Goal: Task Accomplishment & Management: Use online tool/utility

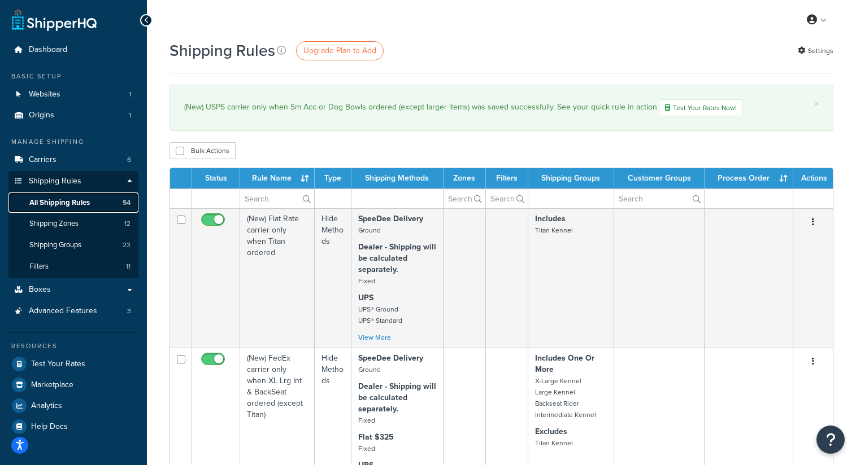
click at [79, 203] on span "All Shipping Rules" at bounding box center [59, 203] width 60 height 10
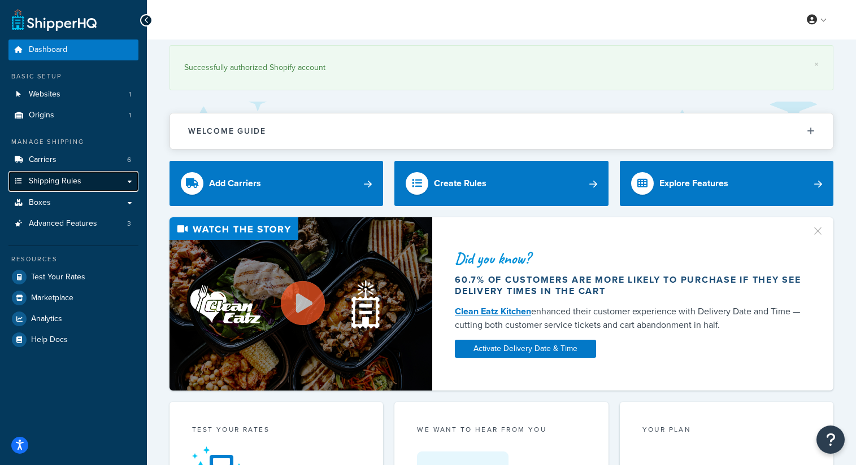
click at [57, 181] on span "Shipping Rules" at bounding box center [55, 182] width 53 height 10
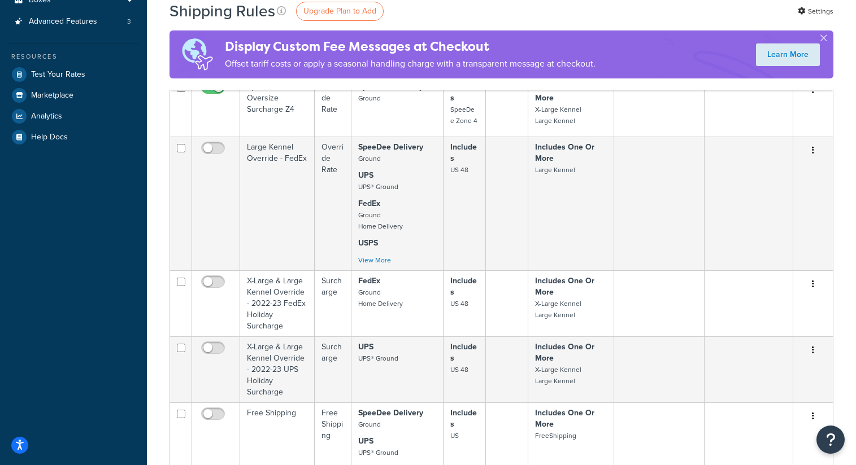
scroll to position [881, 0]
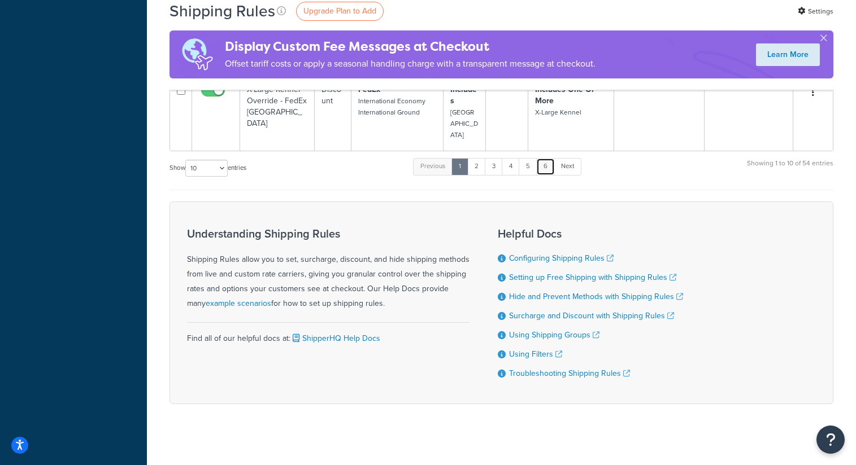
click at [546, 158] on link "6" at bounding box center [545, 166] width 19 height 17
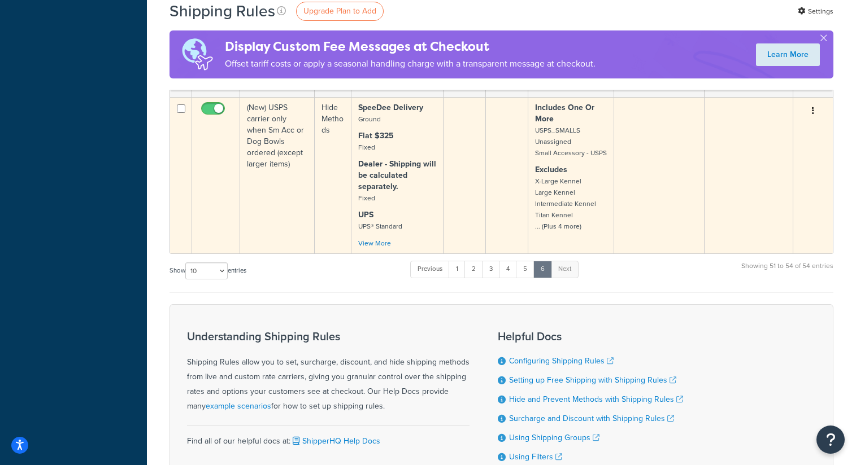
scroll to position [573, 0]
click at [298, 163] on td "(New) USPS carrier only when Sm Acc or Dog Bowls ordered (except larger items)" at bounding box center [277, 176] width 75 height 156
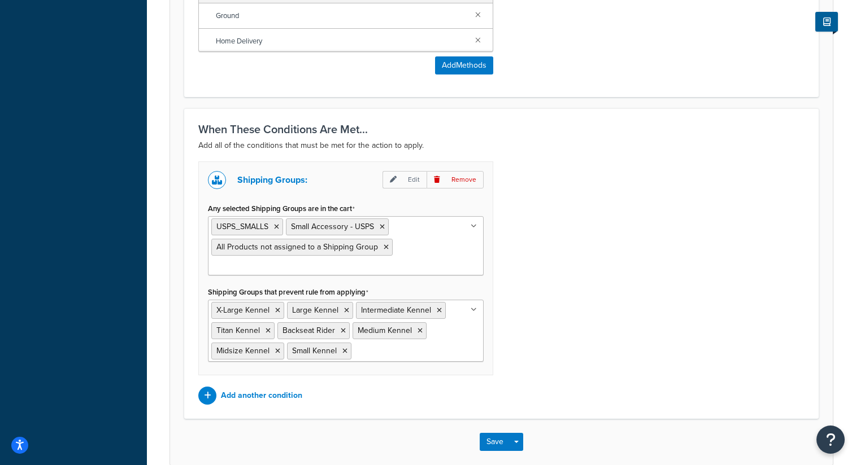
scroll to position [765, 0]
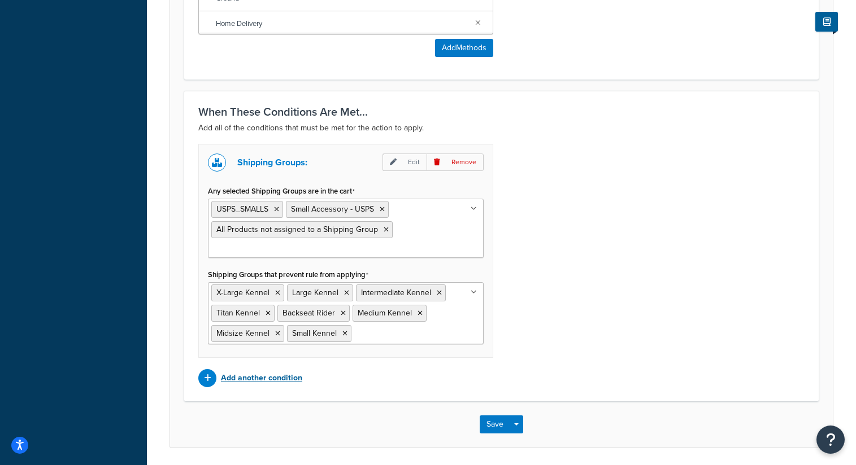
click at [277, 383] on p "Add another condition" at bounding box center [261, 379] width 81 height 16
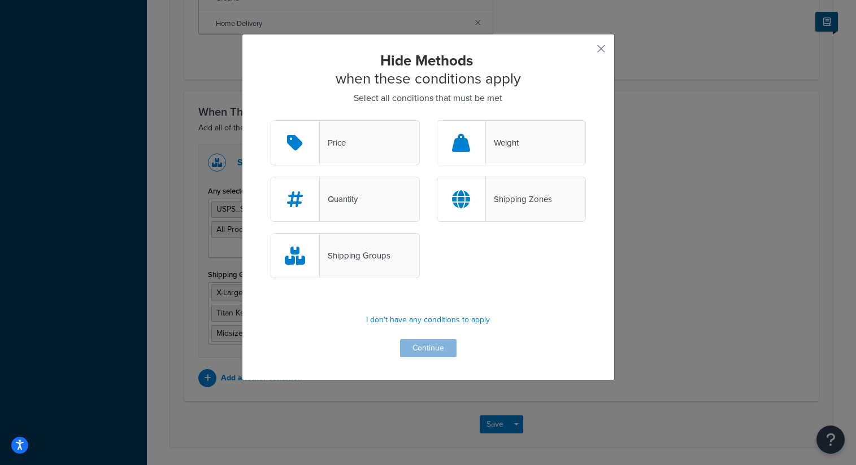
click at [516, 189] on div "Shipping Zones" at bounding box center [511, 199] width 149 height 45
click at [0, 0] on input "Shipping Zones" at bounding box center [0, 0] width 0 height 0
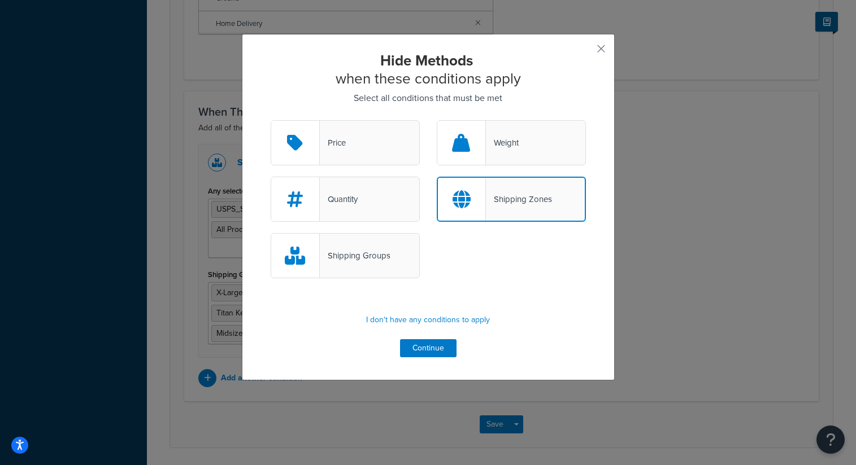
click at [435, 338] on div "Hide Methods when these conditions apply Select all conditions that must be met…" at bounding box center [428, 204] width 315 height 306
click at [435, 345] on button "Continue" at bounding box center [428, 348] width 56 height 18
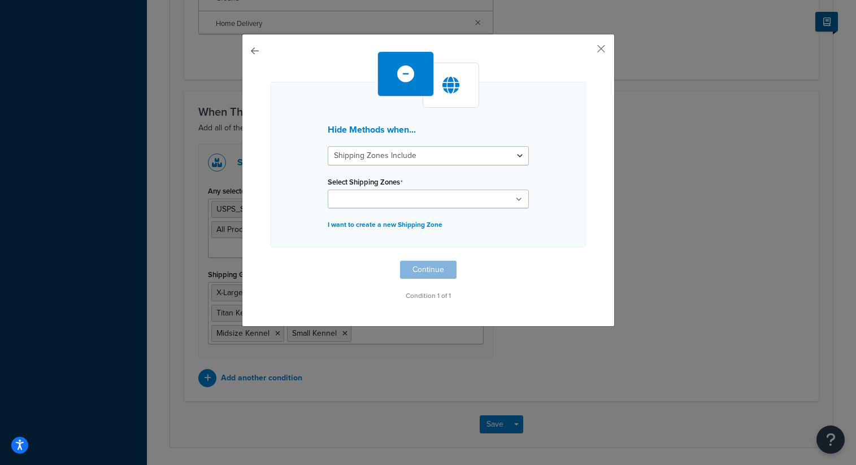
click at [404, 198] on input "Select Shipping Zones" at bounding box center [381, 200] width 100 height 12
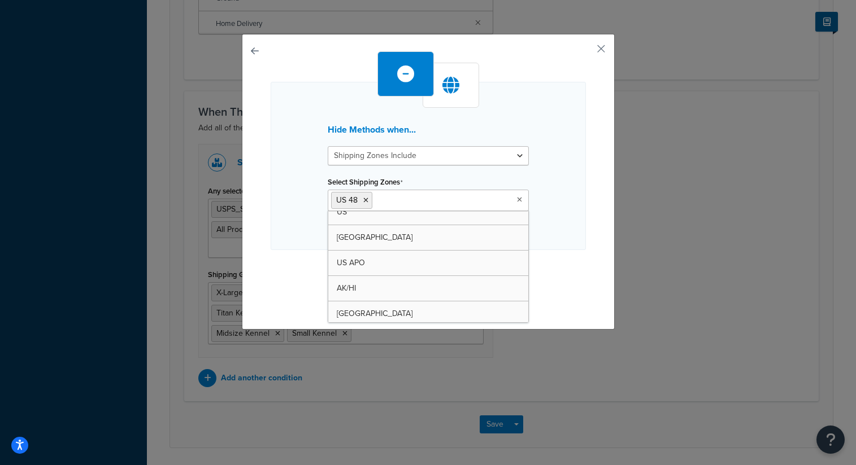
scroll to position [167, 0]
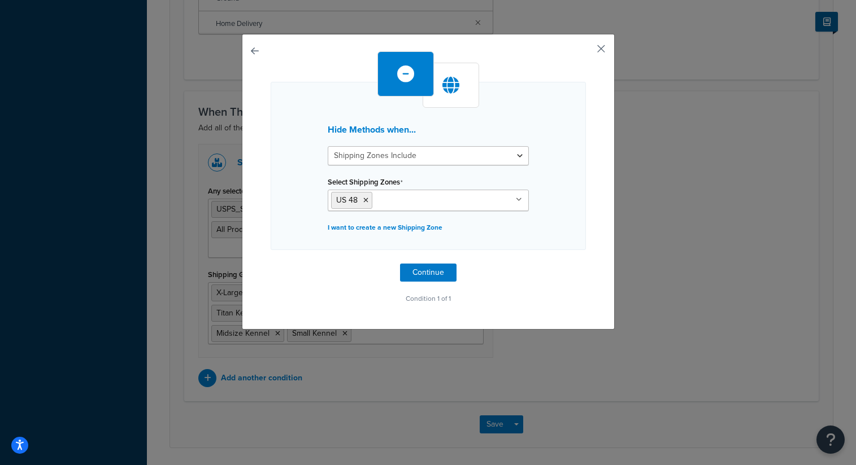
click at [586, 51] on button "button" at bounding box center [584, 52] width 3 height 3
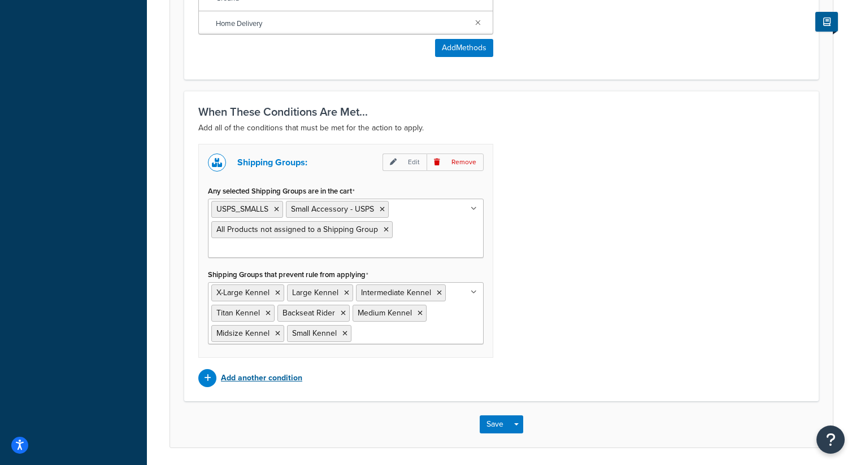
click at [297, 374] on p "Add another condition" at bounding box center [261, 379] width 81 height 16
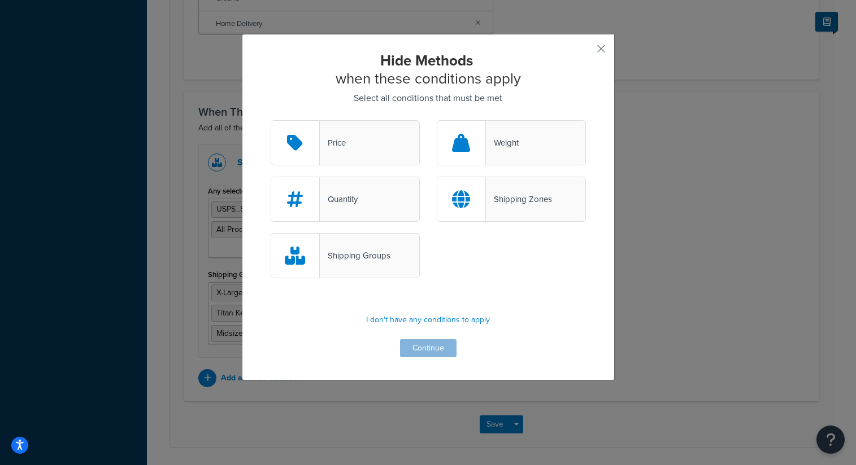
click at [519, 193] on div "Shipping Zones" at bounding box center [519, 199] width 66 height 16
click at [0, 0] on input "Shipping Zones" at bounding box center [0, 0] width 0 height 0
click at [435, 349] on button "Continue" at bounding box center [428, 348] width 56 height 18
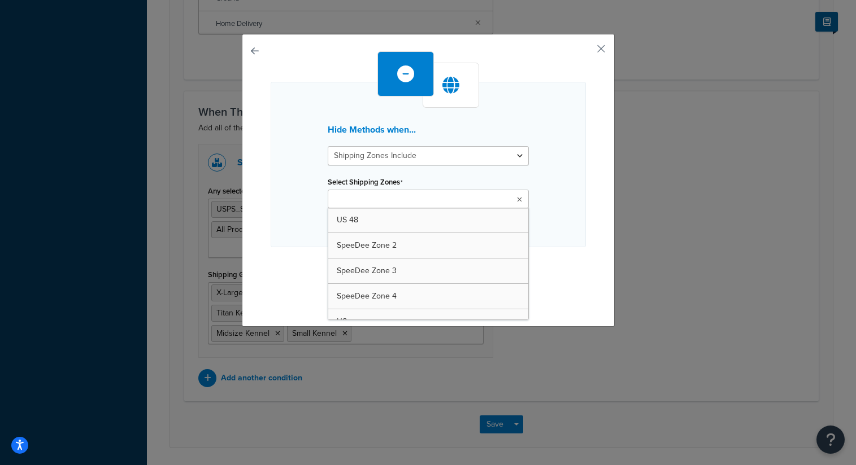
click at [403, 202] on input "Select Shipping Zones" at bounding box center [381, 200] width 100 height 12
click at [556, 232] on div "Hide Methods when... Shipping Zones Include Shipping Zones Do Not Include Selec…" at bounding box center [428, 166] width 315 height 168
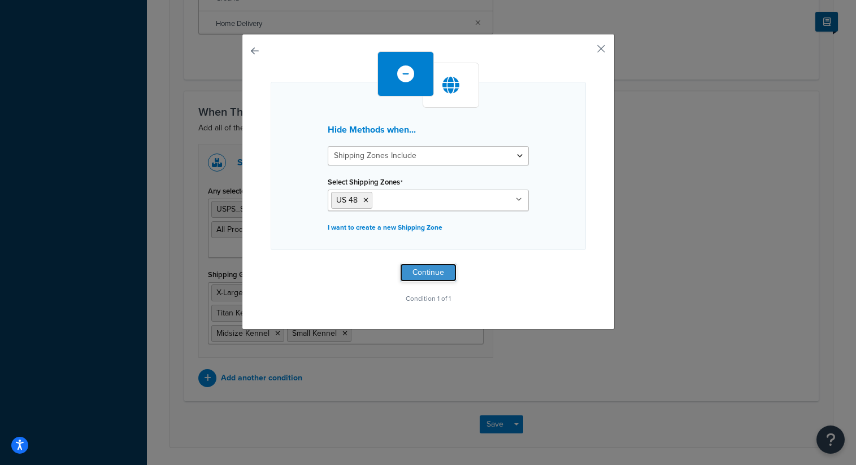
click at [439, 267] on button "Continue" at bounding box center [428, 273] width 56 height 18
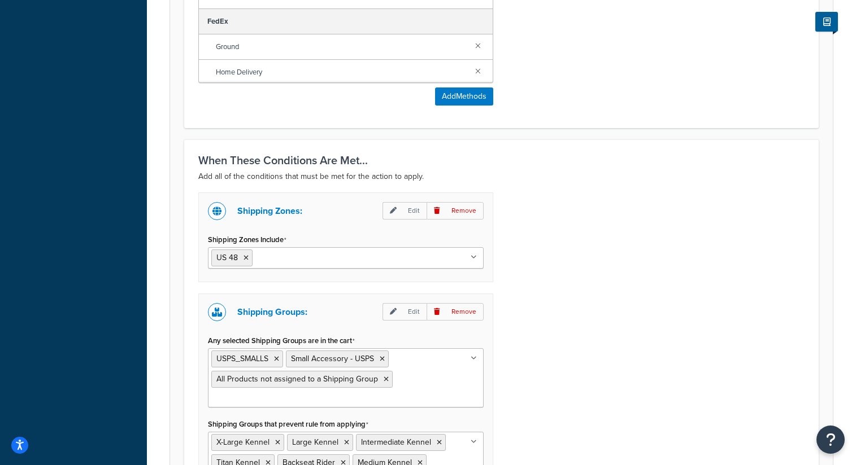
scroll to position [906, 0]
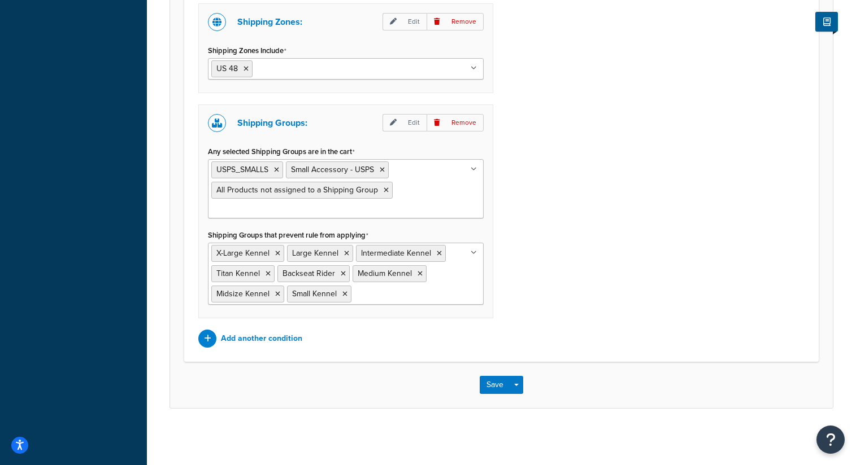
click at [480, 395] on div "Save Save Dropdown Save and Edit Save and Duplicate Save and Create New" at bounding box center [501, 385] width 663 height 46
click at [493, 393] on button "Save" at bounding box center [495, 385] width 31 height 18
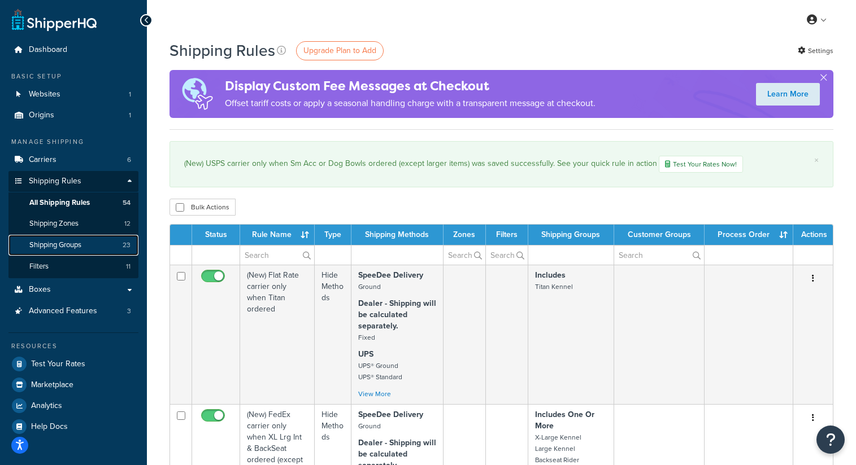
click at [74, 251] on link "Shipping Groups 23" at bounding box center [73, 245] width 130 height 21
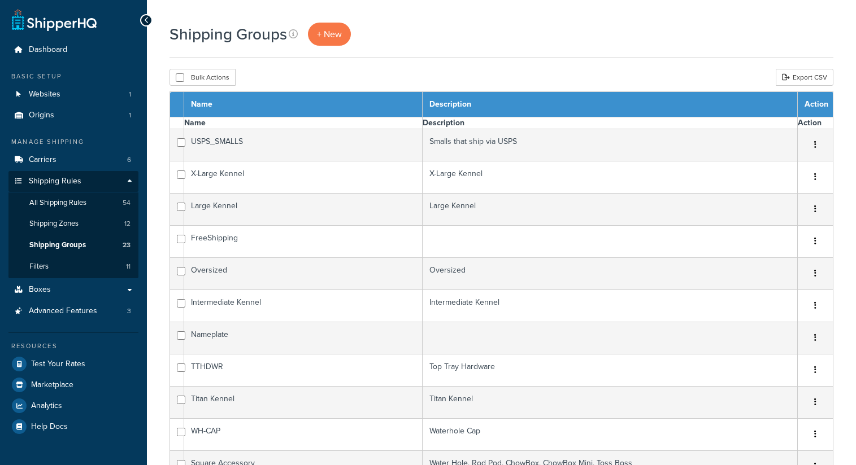
select select "15"
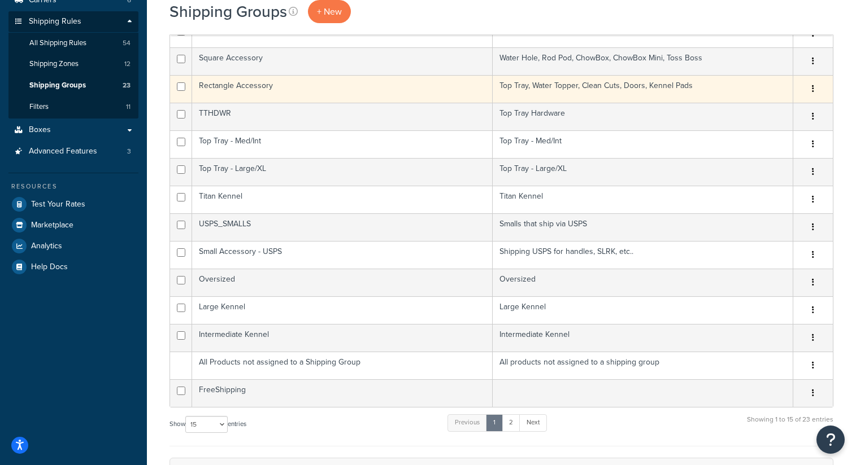
scroll to position [164, 0]
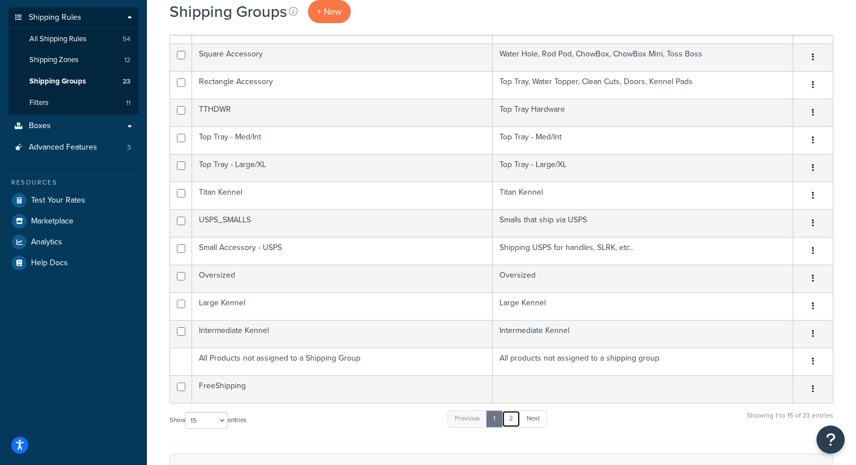
click at [512, 426] on link "2" at bounding box center [511, 419] width 19 height 17
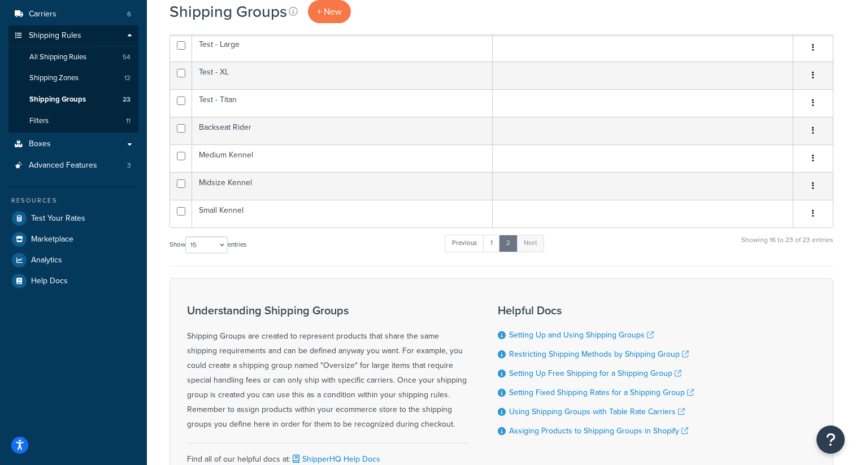
scroll to position [106, 0]
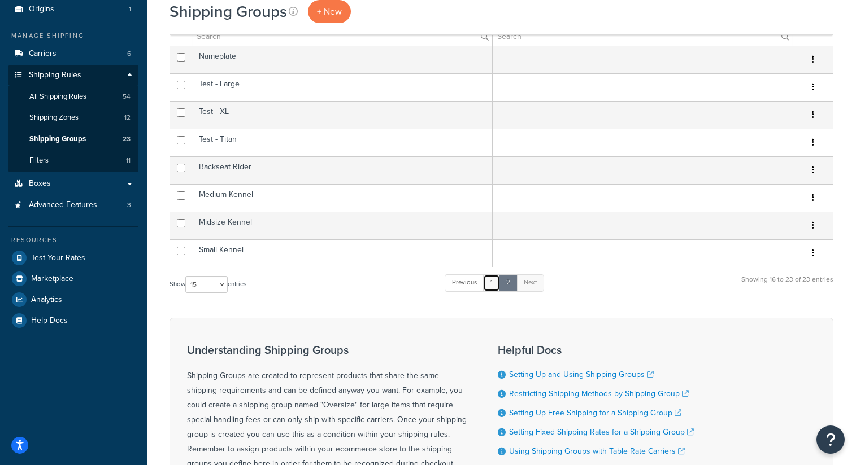
click at [494, 285] on link "1" at bounding box center [491, 283] width 17 height 17
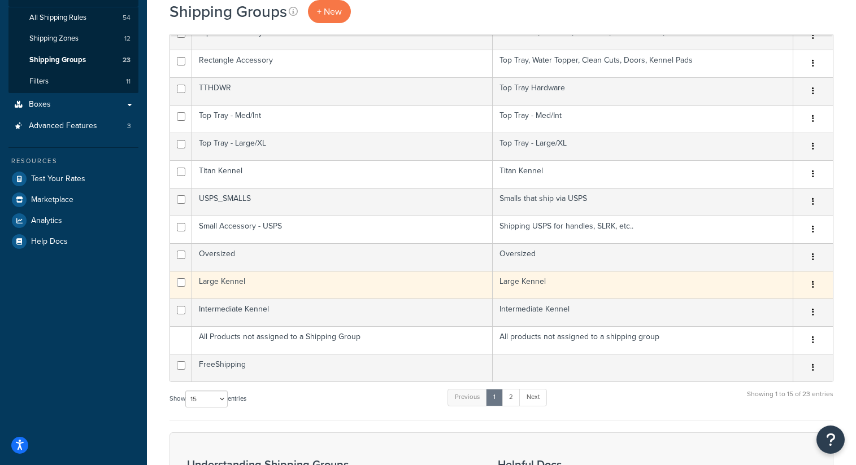
scroll to position [186, 0]
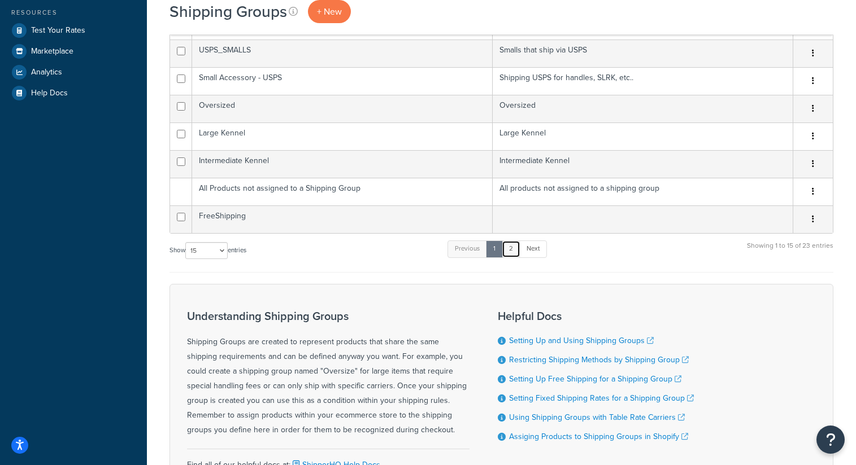
click at [512, 247] on link "2" at bounding box center [511, 249] width 19 height 17
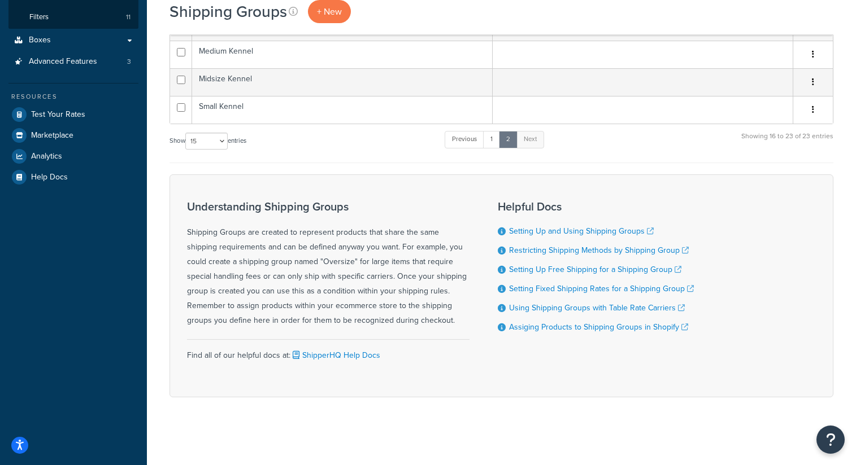
scroll to position [0, 0]
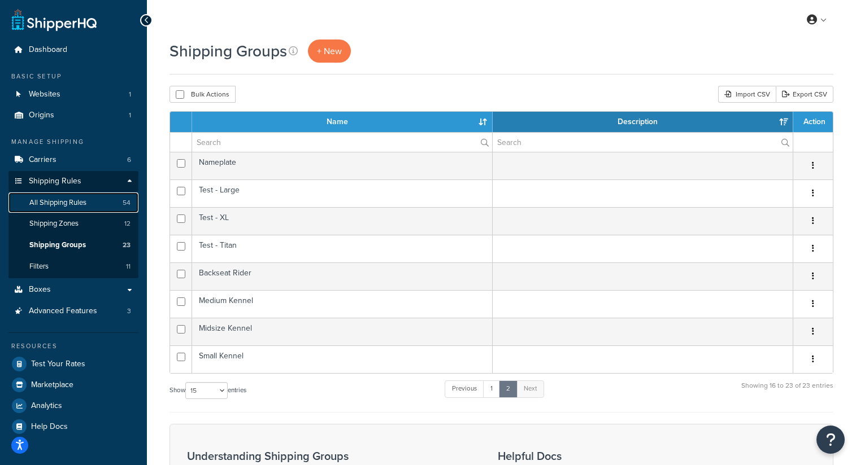
click at [80, 202] on span "All Shipping Rules" at bounding box center [57, 203] width 57 height 10
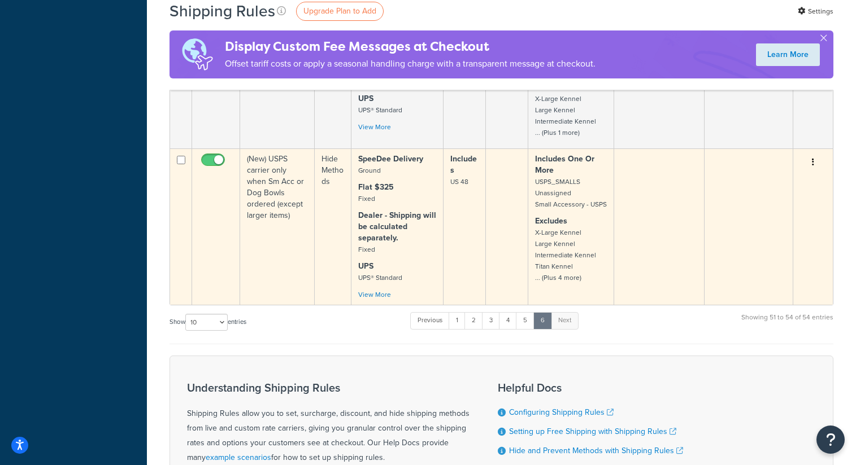
scroll to position [522, 0]
click at [475, 242] on td "Includes US 48" at bounding box center [464, 227] width 42 height 156
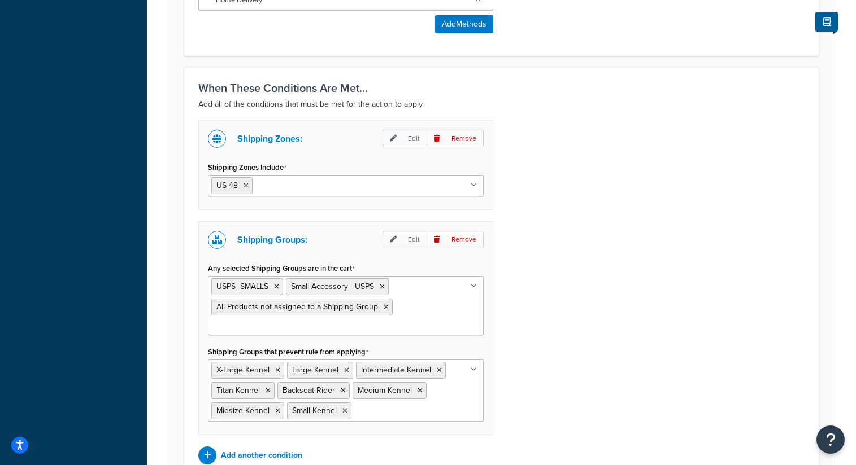
scroll to position [770, 0]
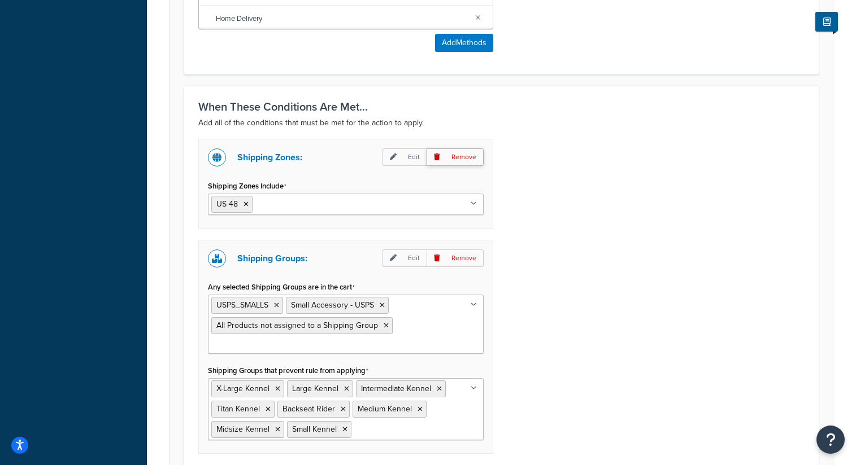
click at [473, 158] on p "Remove" at bounding box center [454, 158] width 57 height 18
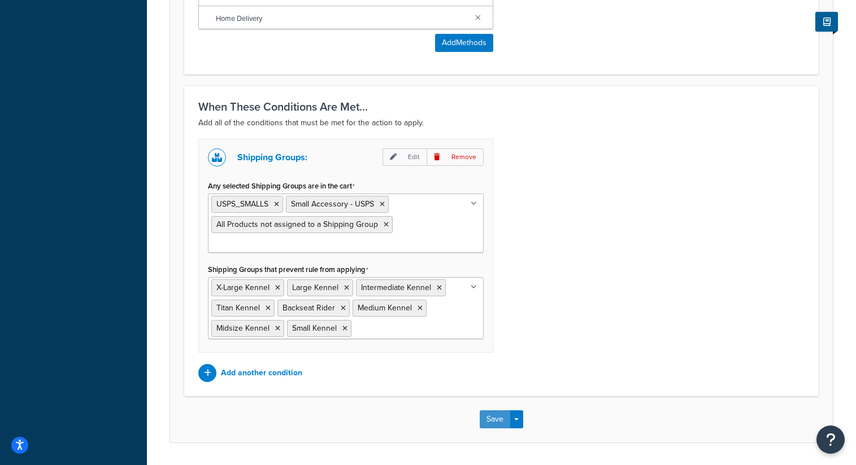
click at [506, 422] on button "Save" at bounding box center [495, 420] width 31 height 18
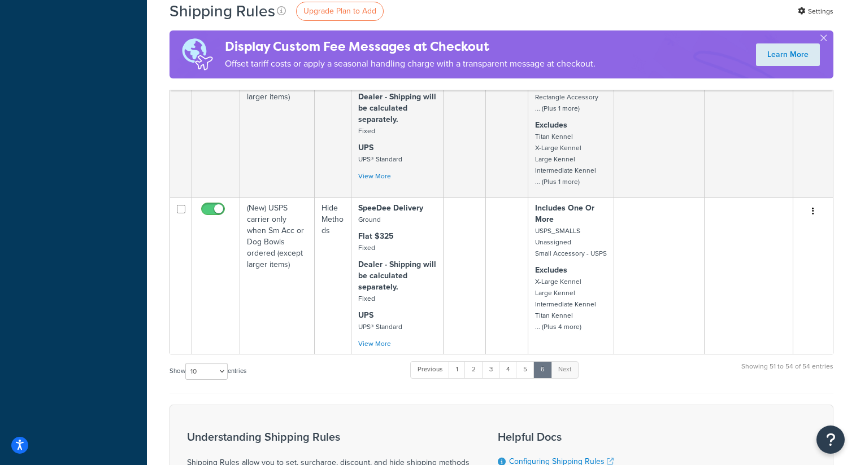
scroll to position [474, 0]
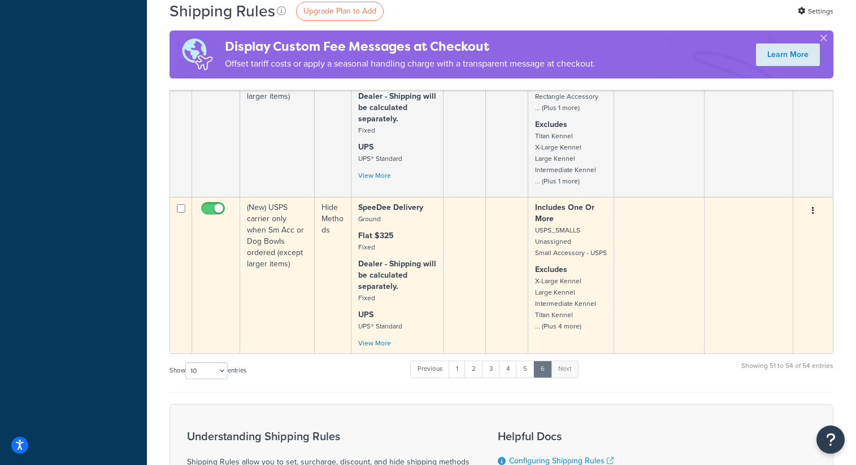
click at [459, 262] on td at bounding box center [464, 275] width 42 height 156
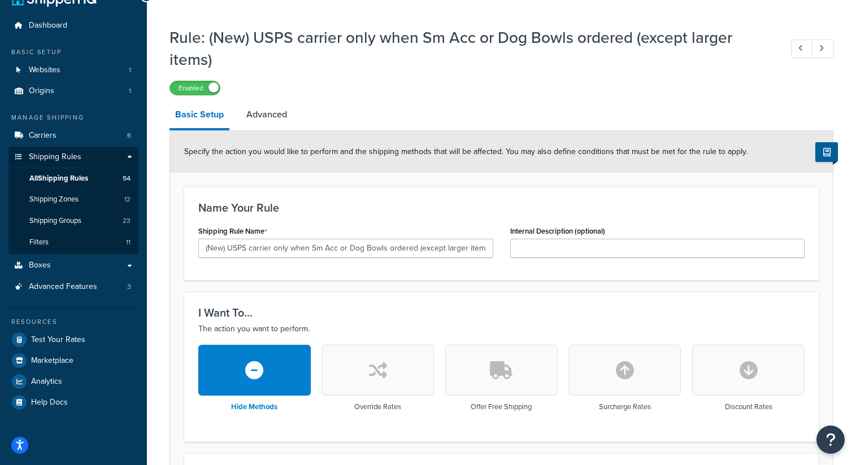
scroll to position [21, 0]
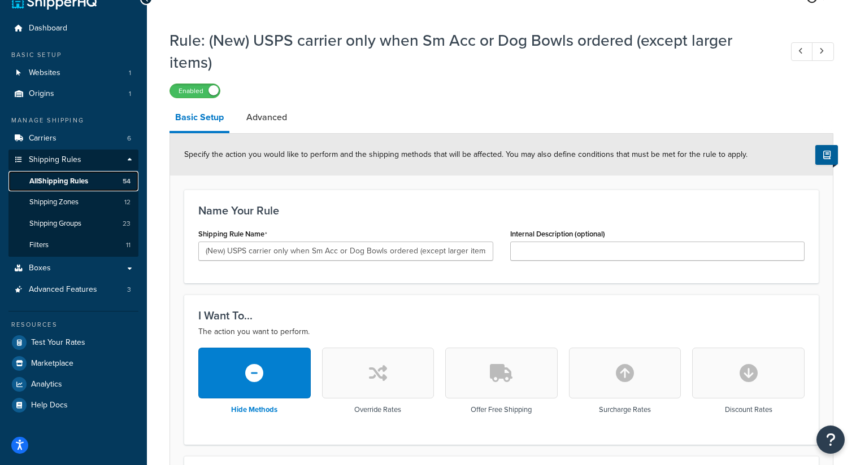
click at [64, 182] on span "All Shipping Rules" at bounding box center [58, 182] width 59 height 10
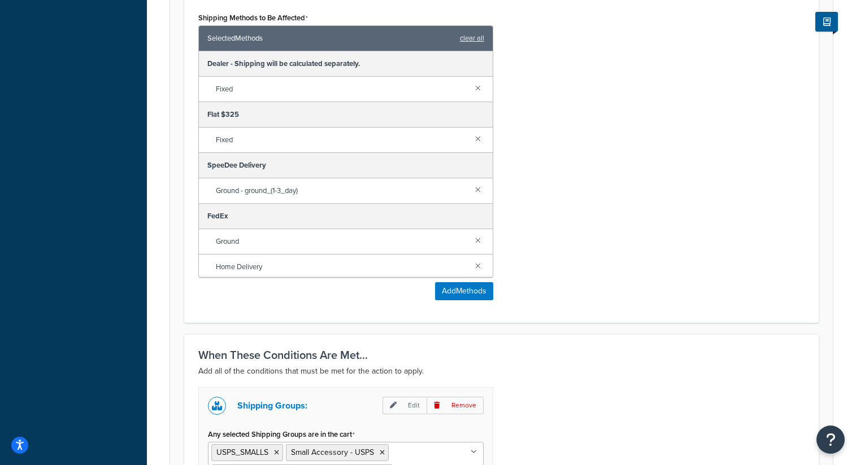
scroll to position [805, 0]
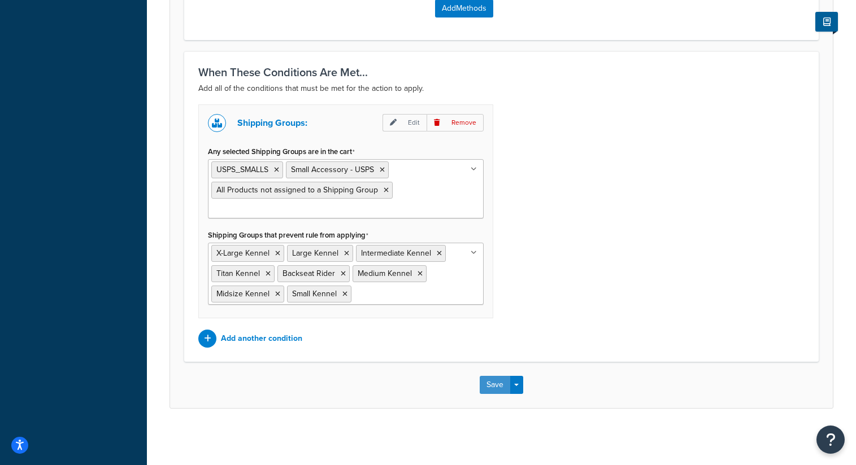
drag, startPoint x: 510, startPoint y: 381, endPoint x: 501, endPoint y: 383, distance: 8.6
click at [508, 381] on button "Save" at bounding box center [495, 385] width 31 height 18
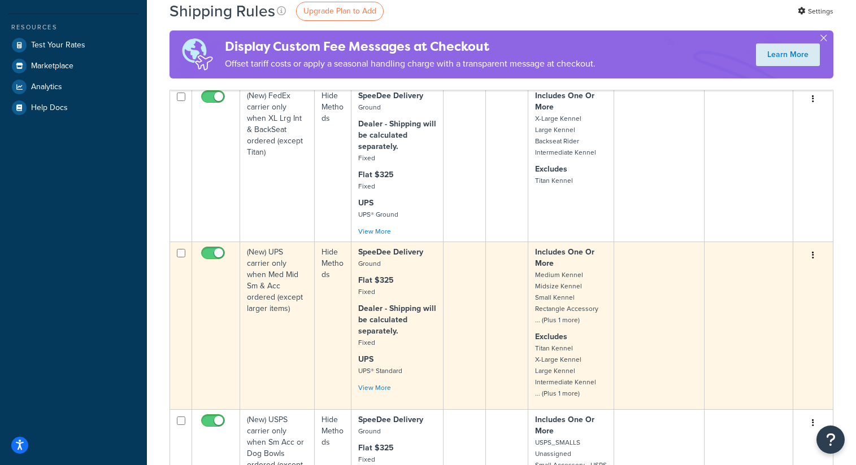
scroll to position [320, 0]
click at [260, 278] on td "(New) UPS carrier only when Med Mid Sm & Acc ordered (except larger items)" at bounding box center [277, 325] width 75 height 168
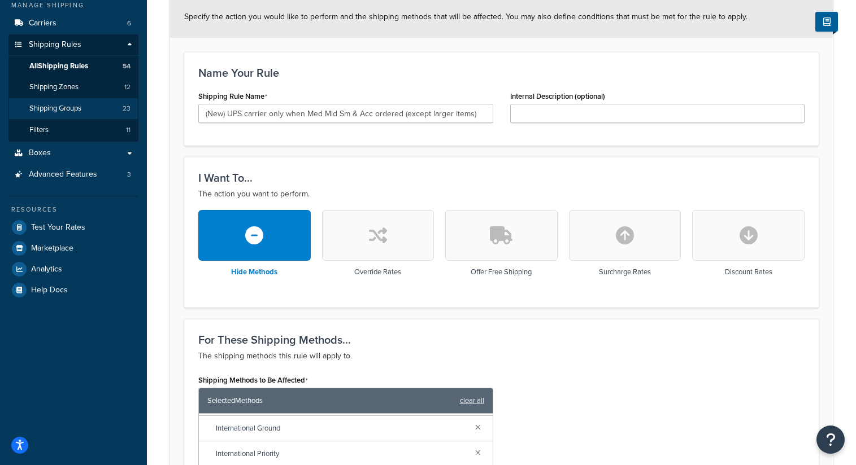
scroll to position [139, 0]
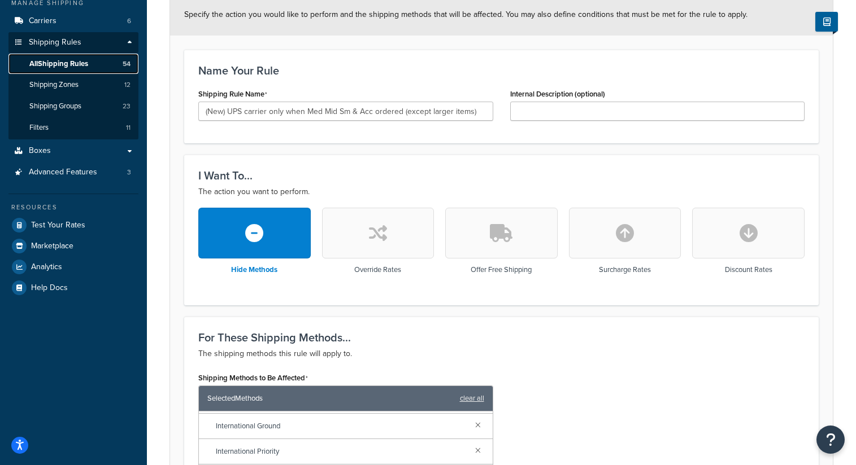
click at [104, 63] on link "All Shipping Rules 54" at bounding box center [73, 64] width 130 height 21
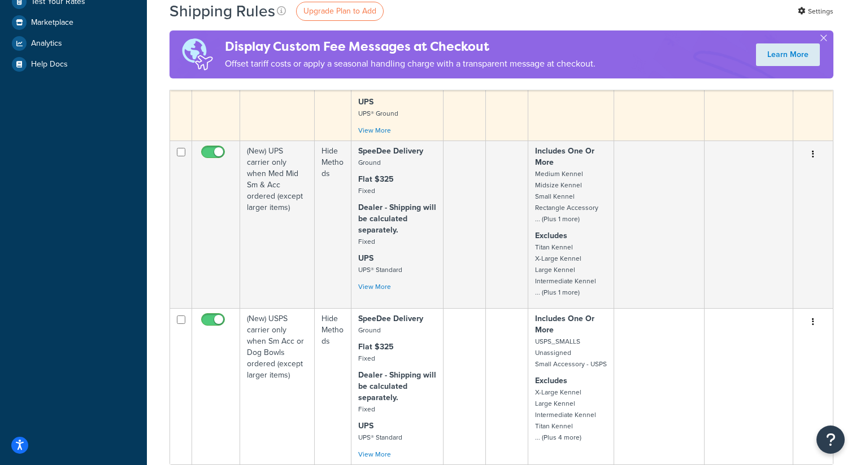
scroll to position [419, 0]
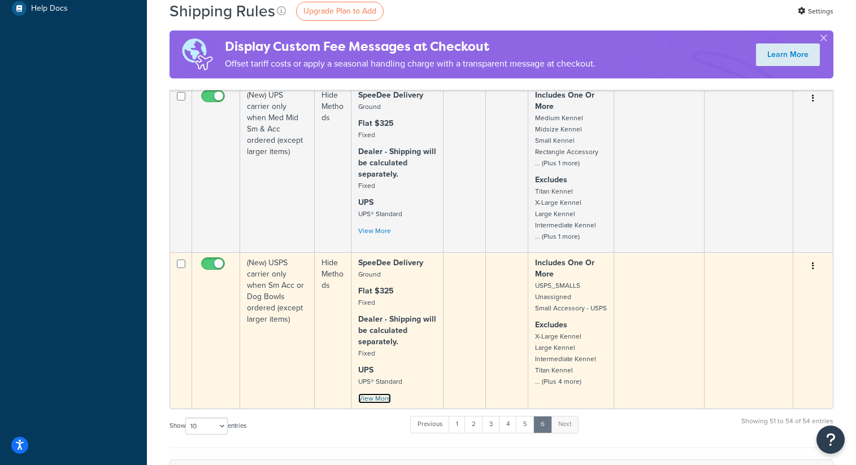
click at [386, 404] on link "View More" at bounding box center [374, 399] width 33 height 10
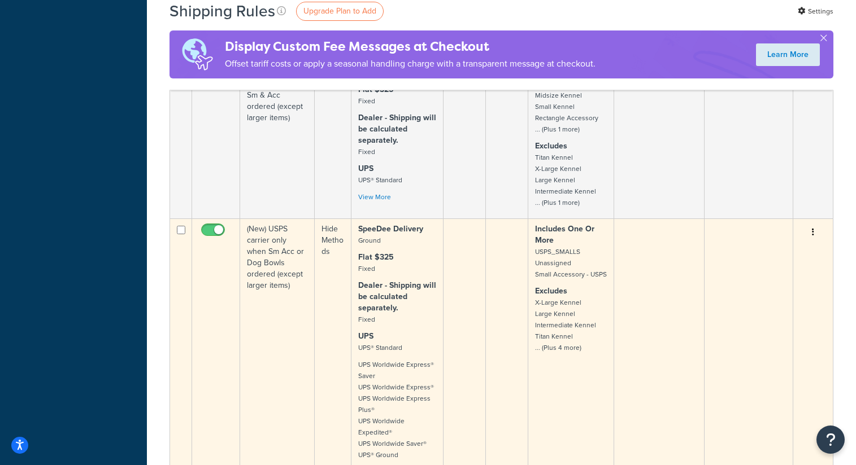
scroll to position [421, 0]
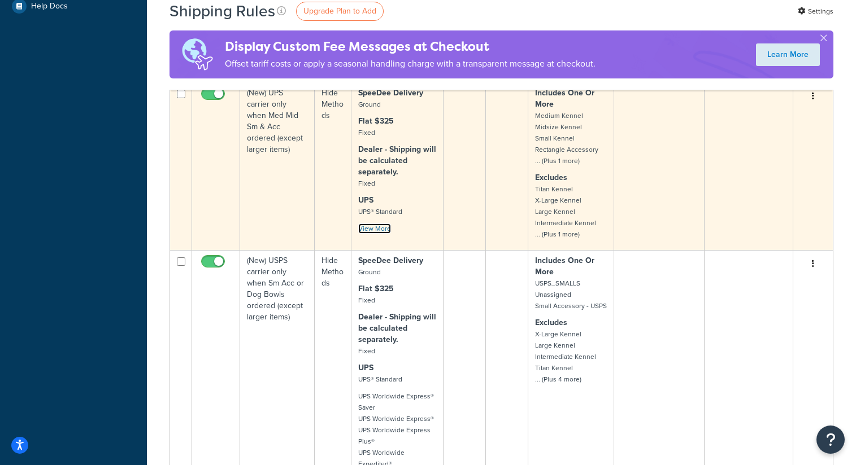
click at [386, 234] on link "View More" at bounding box center [374, 229] width 33 height 10
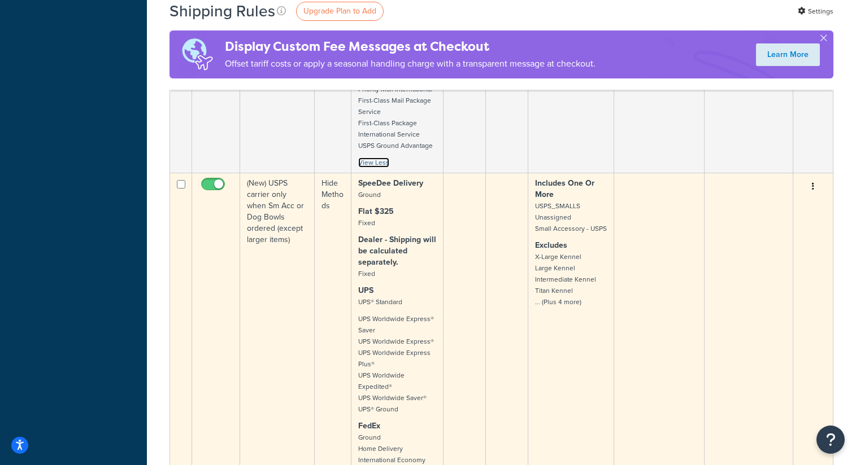
scroll to position [786, 0]
click at [443, 264] on td at bounding box center [464, 401] width 42 height 456
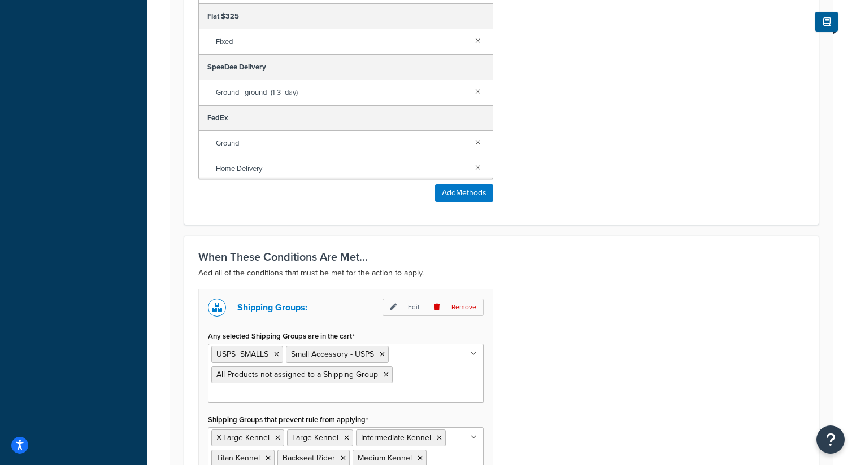
scroll to position [751, 0]
